Goal: Information Seeking & Learning: Find specific fact

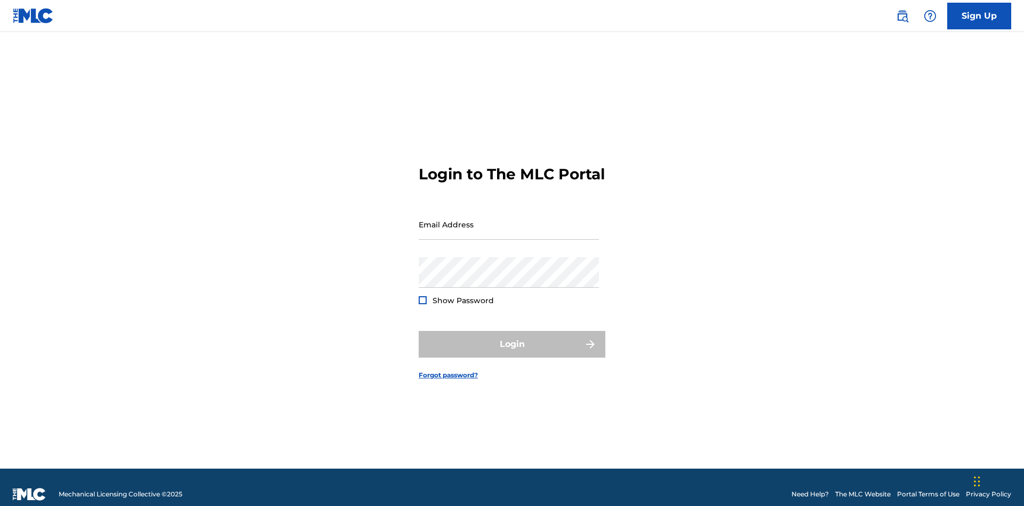
scroll to position [14, 0]
click at [509, 219] on input "Email Address" at bounding box center [509, 224] width 180 height 30
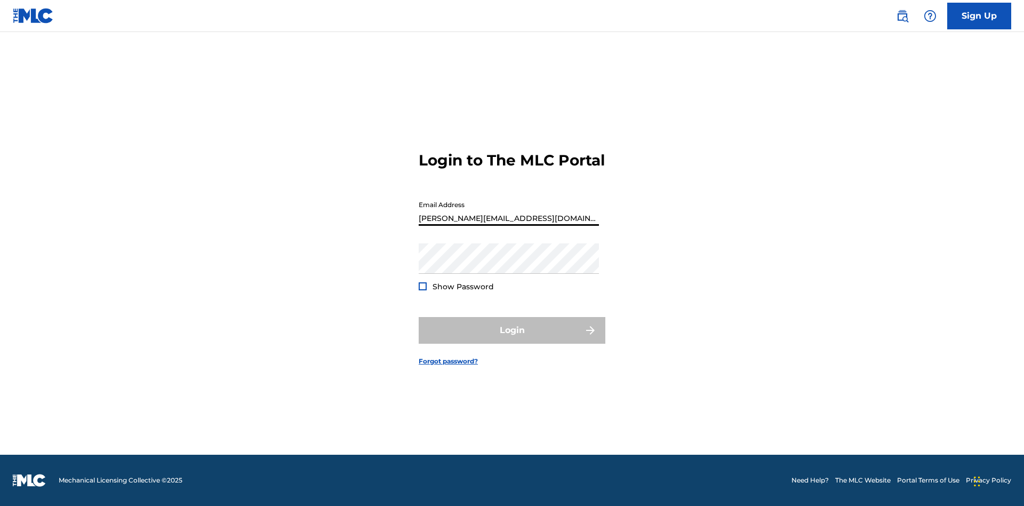
scroll to position [14, 0]
type input "[PERSON_NAME][EMAIL_ADDRESS][DOMAIN_NAME]"
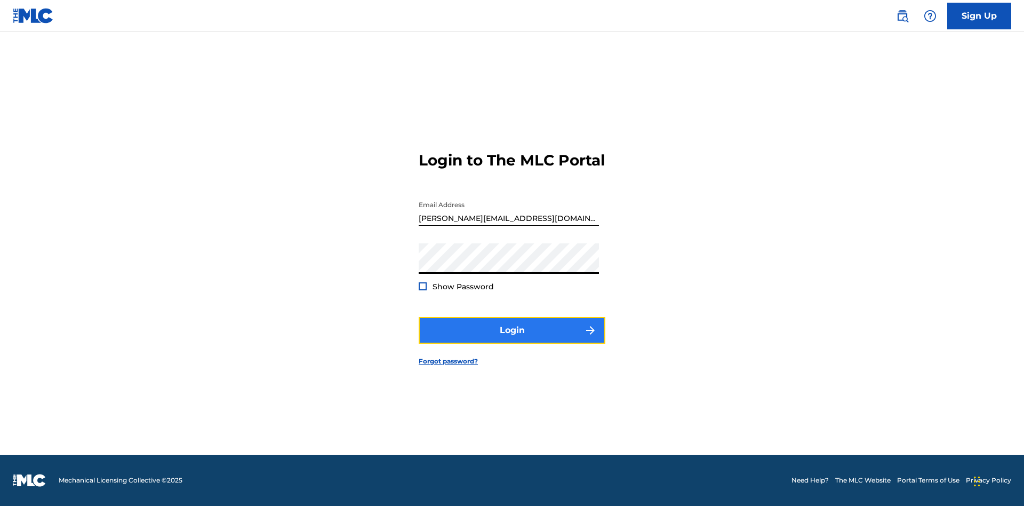
click at [512, 339] on button "Login" at bounding box center [512, 330] width 187 height 27
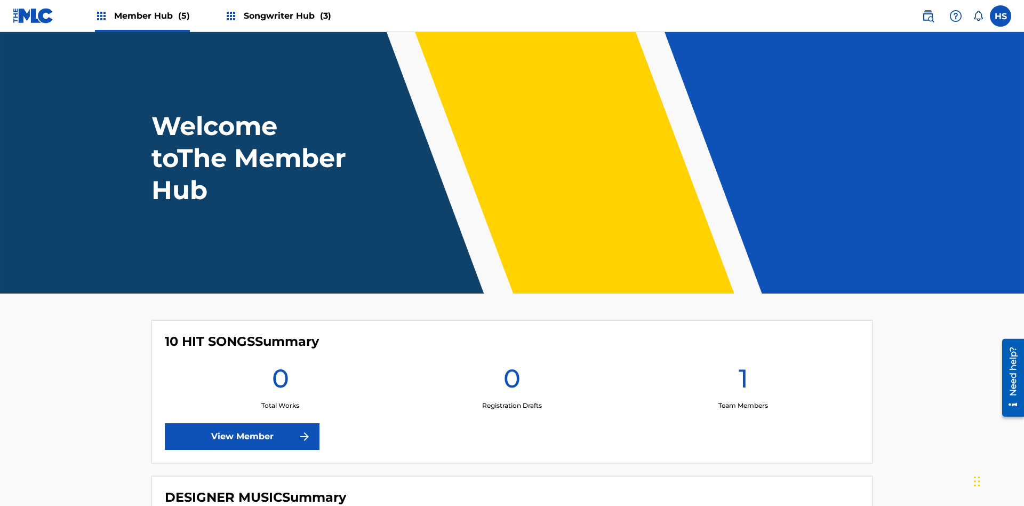
click at [151, 15] on span "Member Hub (5)" at bounding box center [152, 16] width 76 height 12
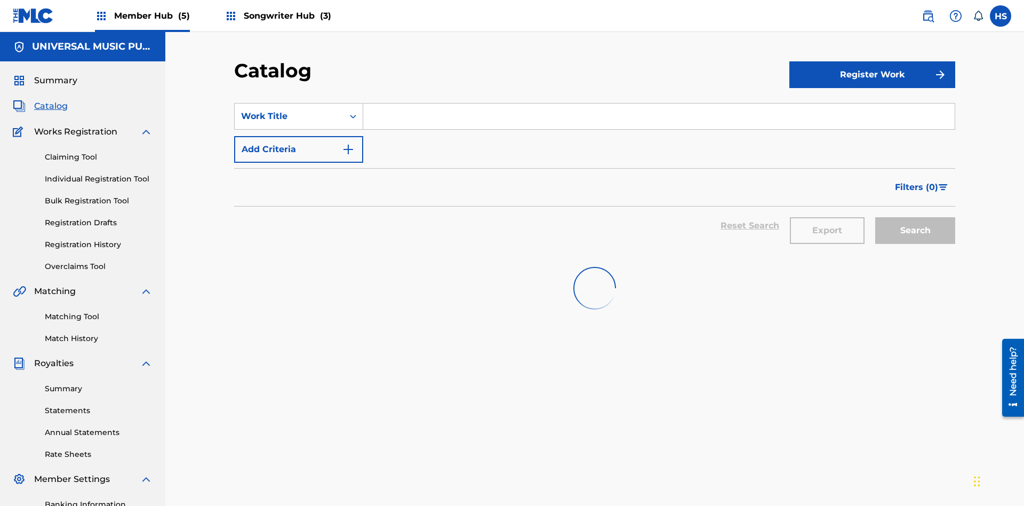
click at [659, 103] on input "Search Form" at bounding box center [659, 116] width 592 height 26
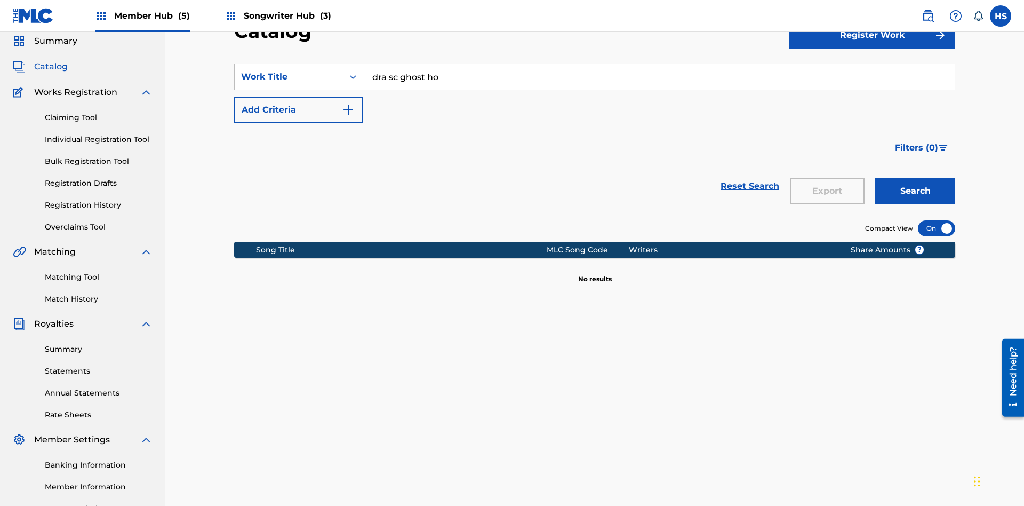
type input "dra sc ghost hol"
